Goal: Task Accomplishment & Management: Use online tool/utility

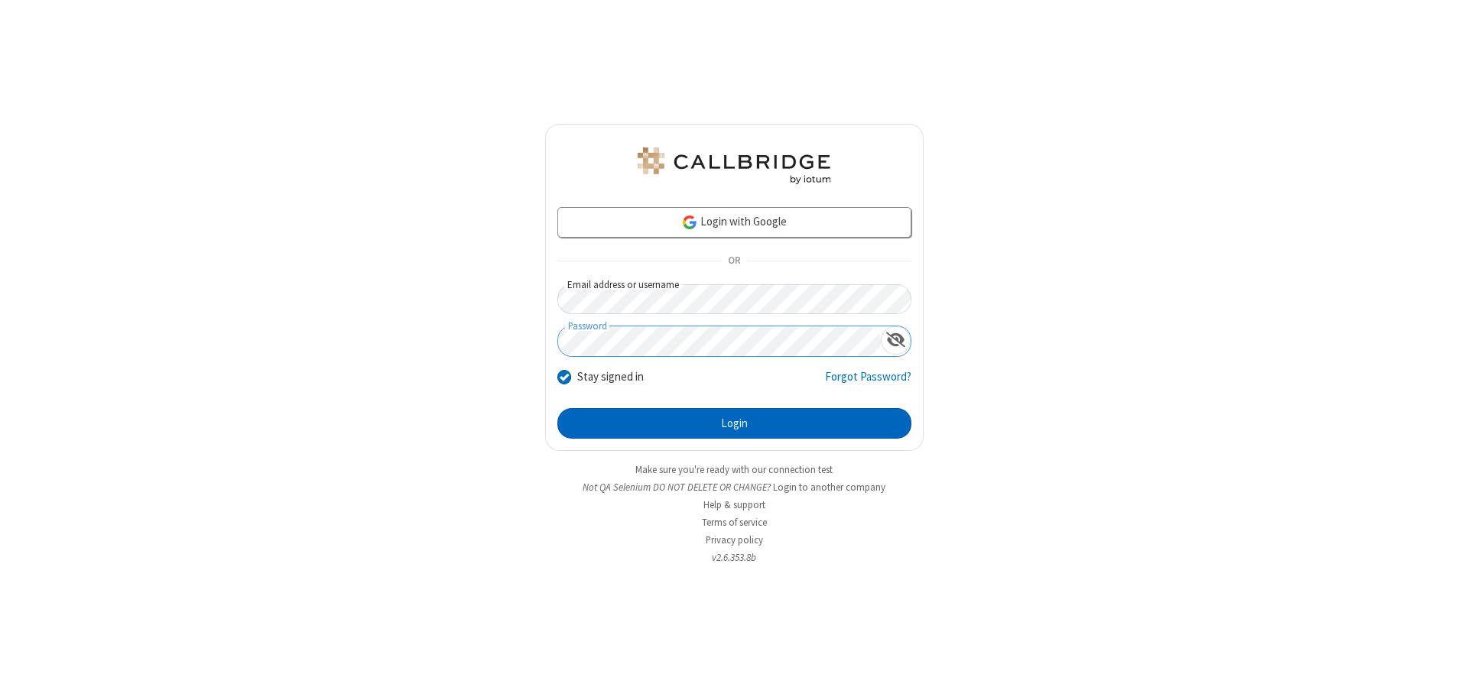
click at [734, 424] on button "Login" at bounding box center [734, 423] width 354 height 31
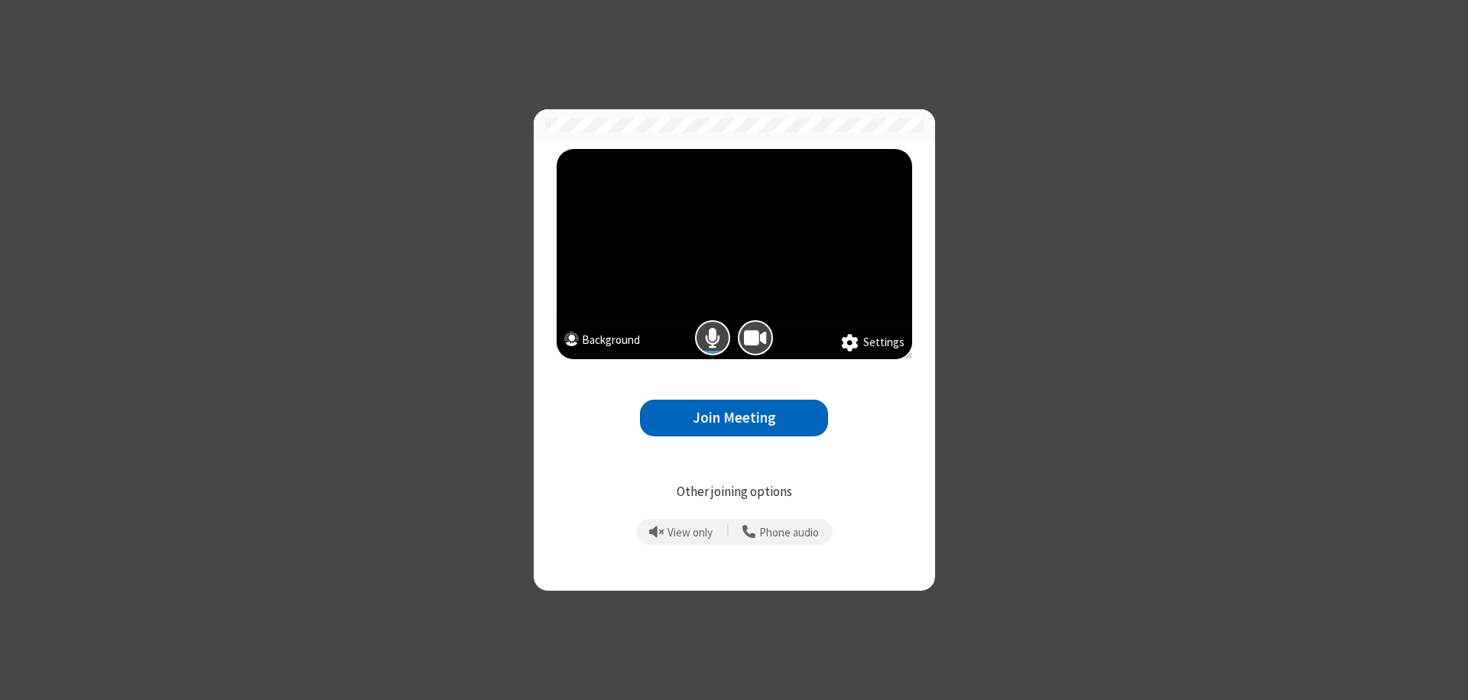
click at [734, 418] on button "Join Meeting" at bounding box center [734, 418] width 188 height 37
